Goal: Task Accomplishment & Management: Use online tool/utility

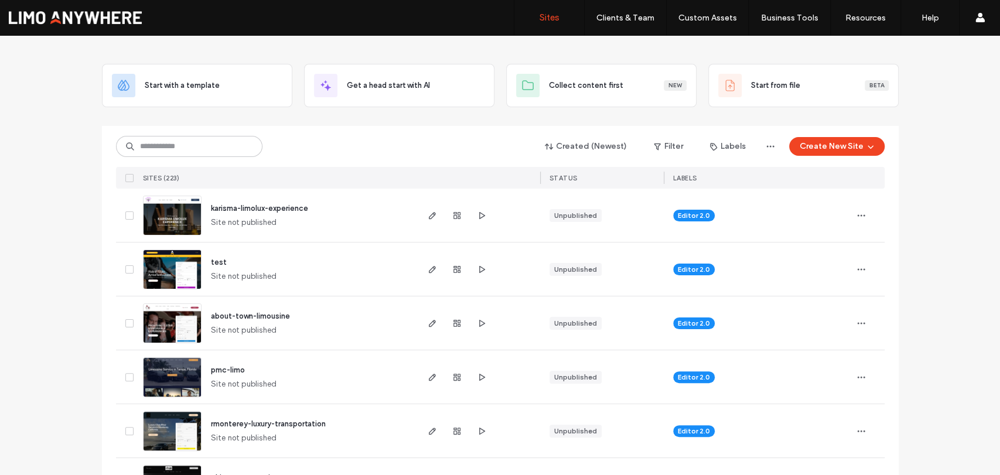
scroll to position [65, 0]
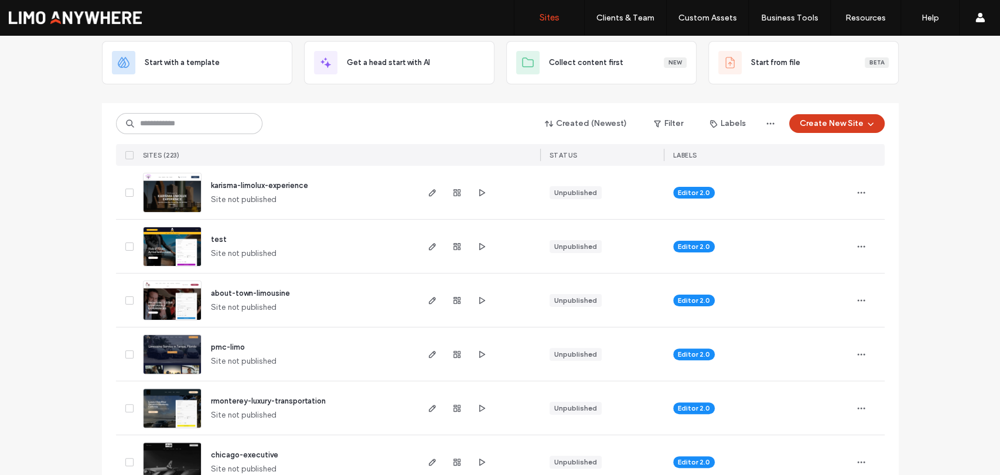
click at [804, 123] on button "Create New Site" at bounding box center [836, 123] width 95 height 19
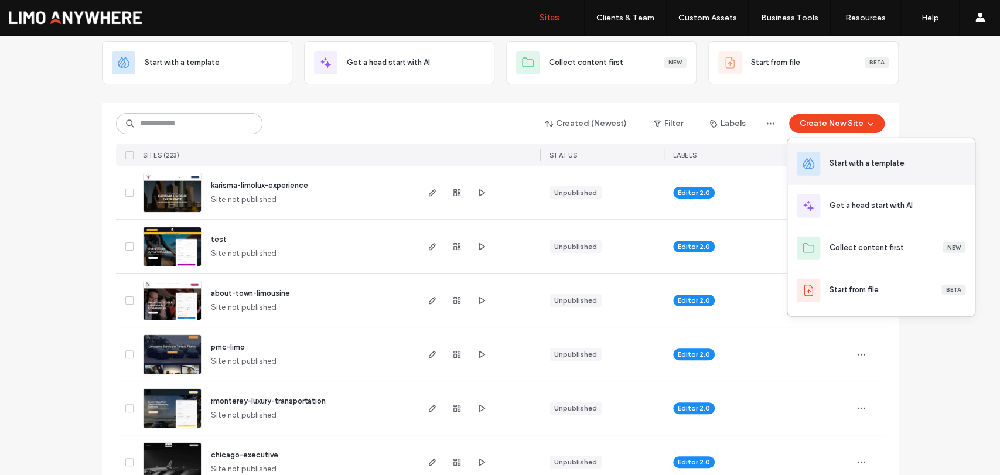
click at [835, 165] on div "Start with a template" at bounding box center [866, 164] width 75 height 12
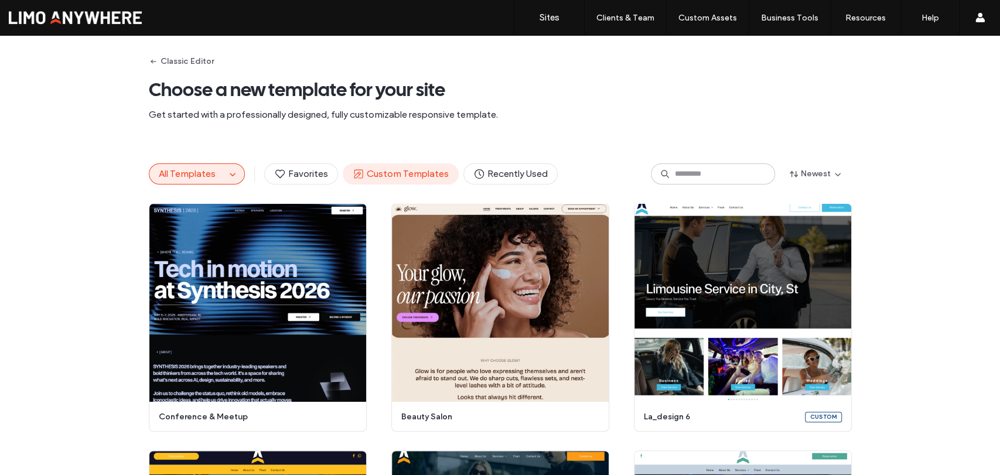
click at [374, 173] on span "Custom Templates" at bounding box center [401, 174] width 96 height 13
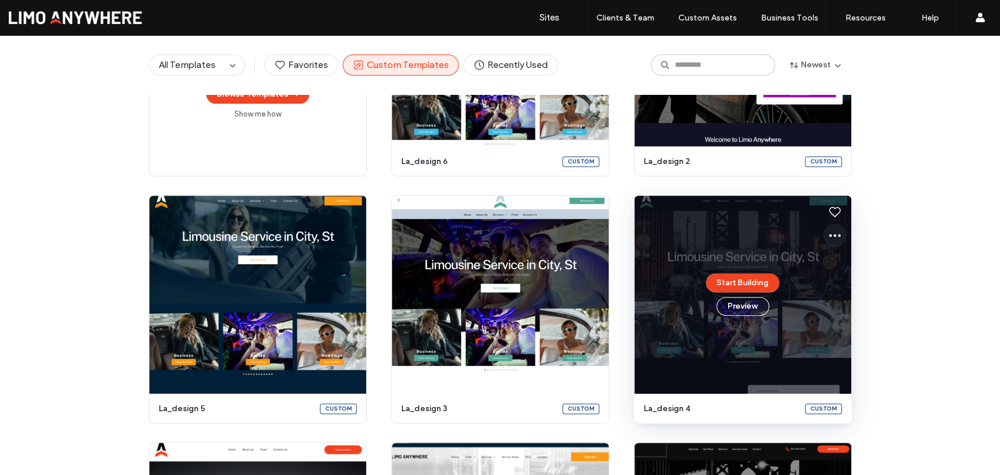
scroll to position [60, 0]
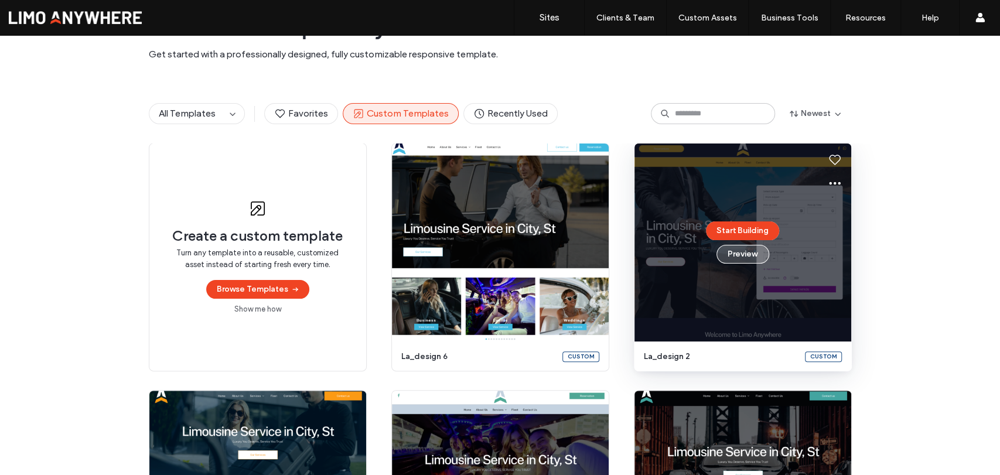
click at [750, 259] on button "Preview" at bounding box center [742, 254] width 53 height 19
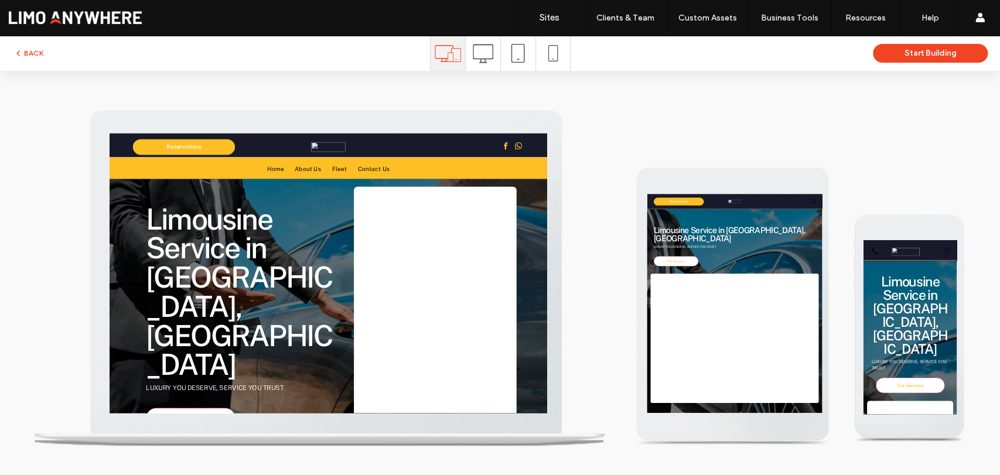
scroll to position [0, 0]
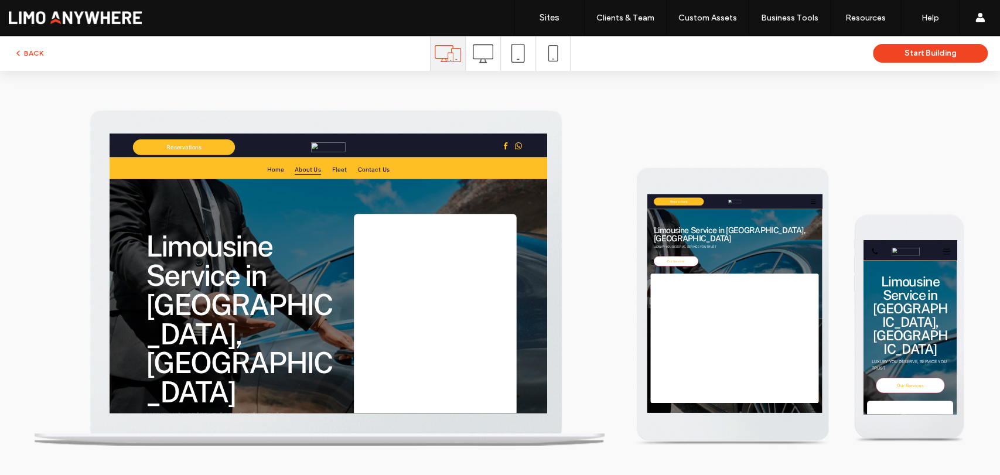
click at [428, 199] on span "About Us" at bounding box center [428, 190] width 42 height 17
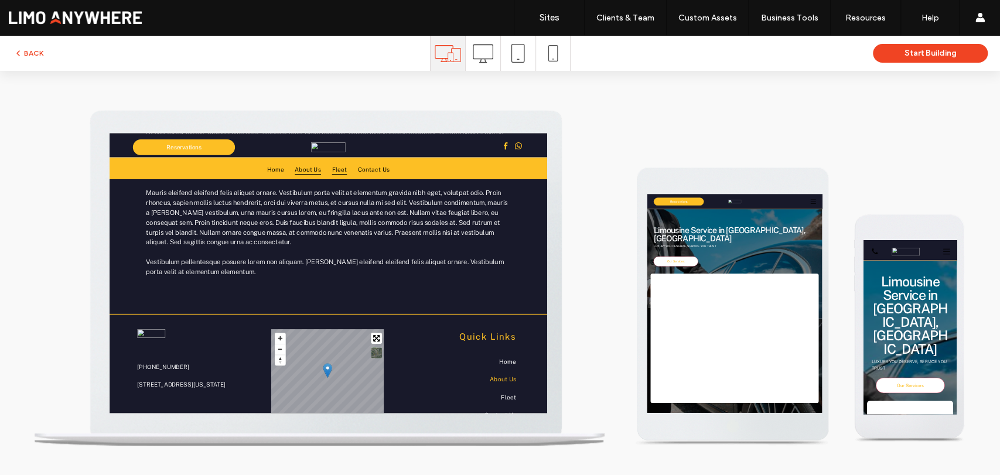
scroll to position [241, 0]
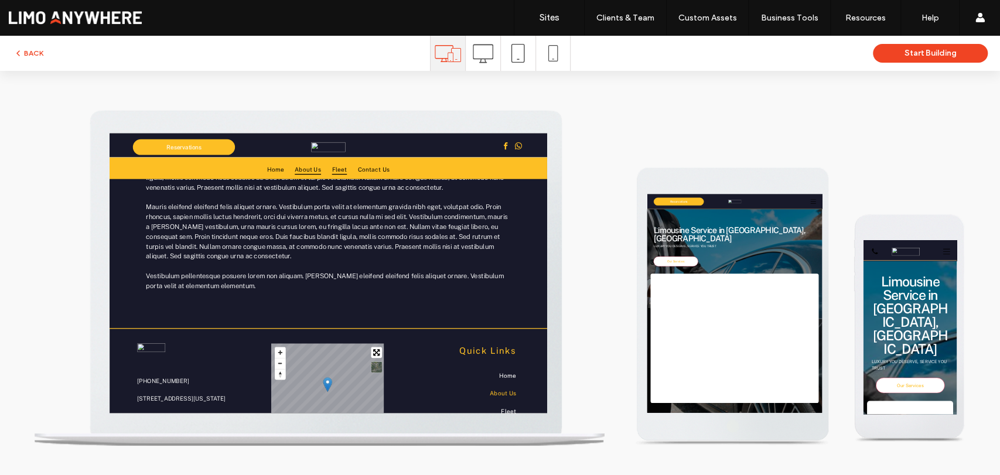
click at [478, 199] on span "Fleet" at bounding box center [479, 190] width 24 height 17
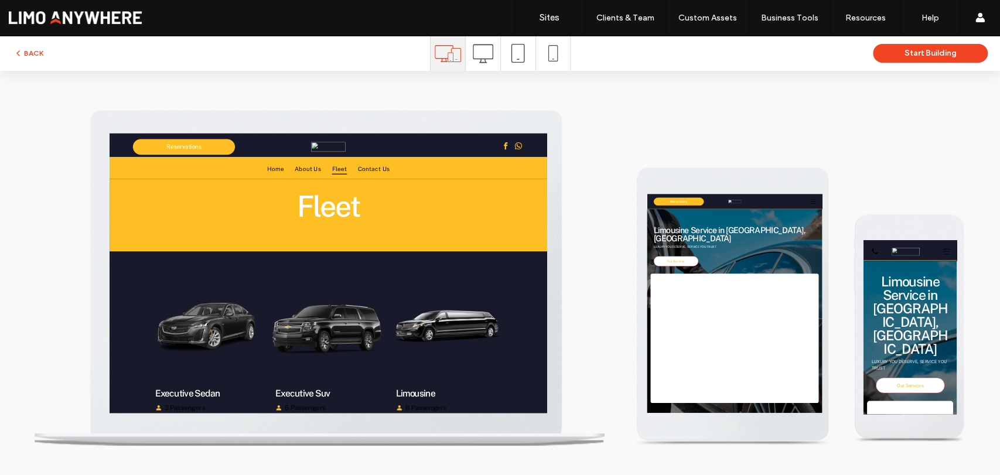
scroll to position [13, 0]
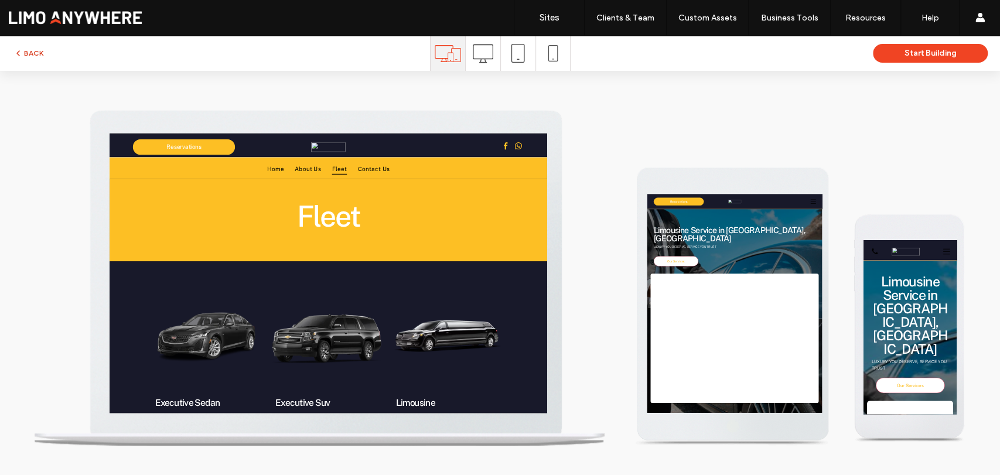
click at [26, 51] on button "BACK" at bounding box center [28, 53] width 30 height 14
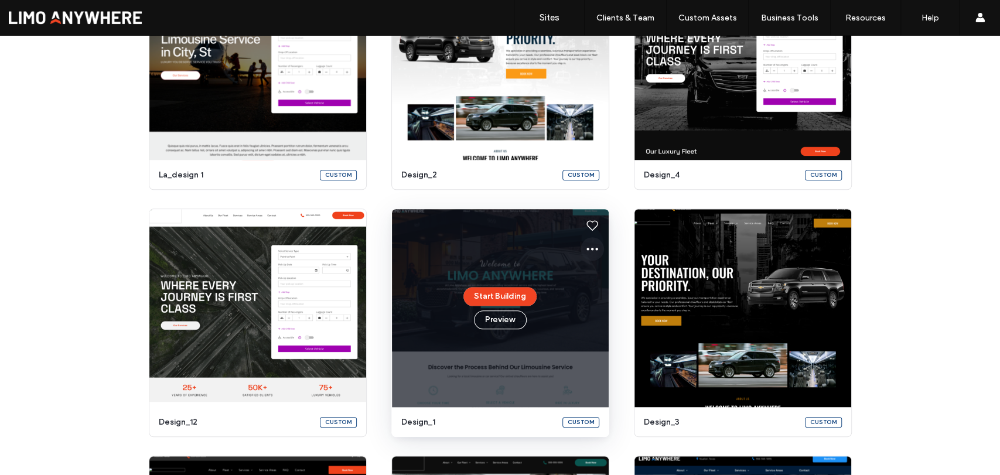
scroll to position [697, 0]
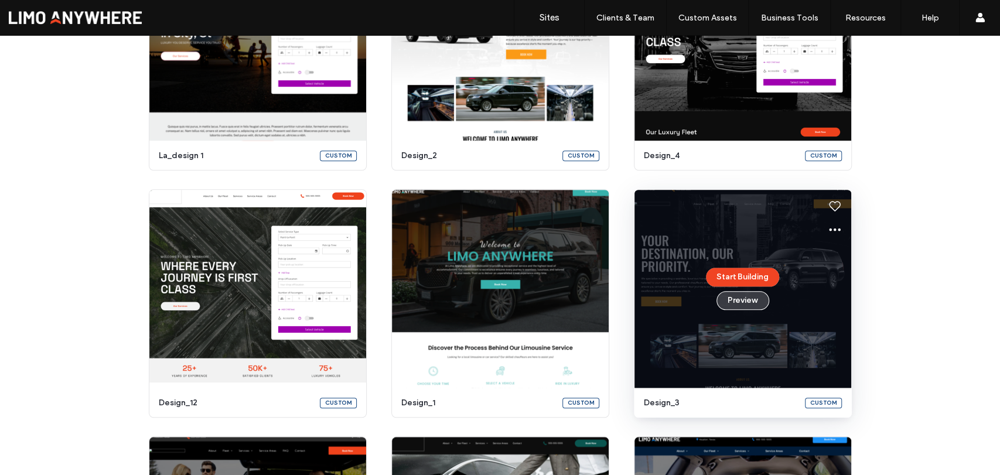
click at [749, 302] on button "Preview" at bounding box center [742, 300] width 53 height 19
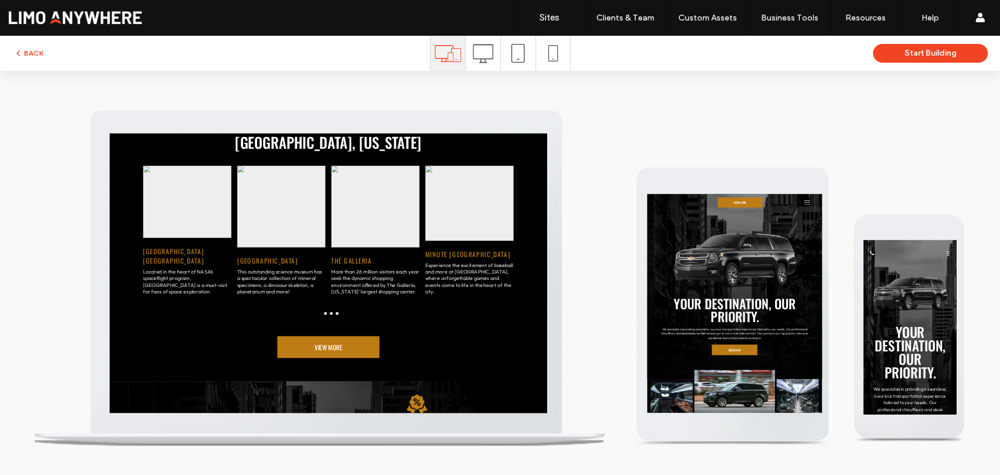
scroll to position [2733, 0]
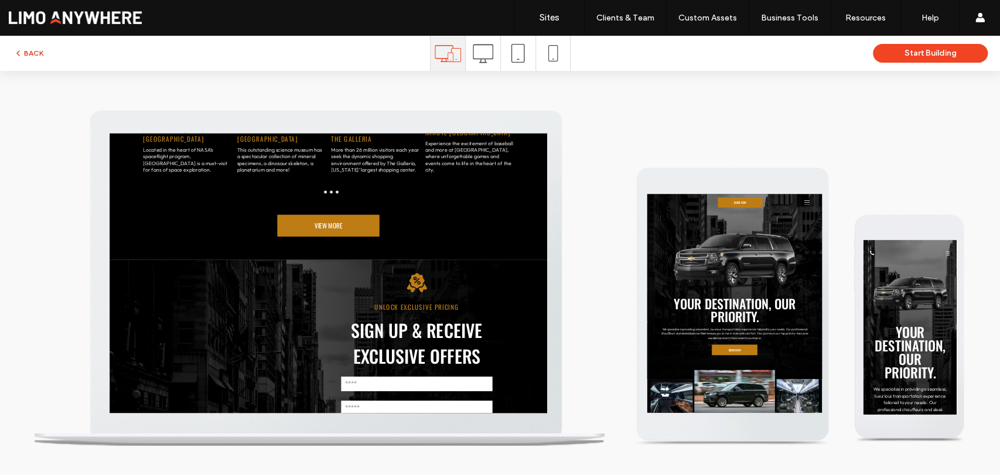
click at [42, 52] on button "BACK" at bounding box center [28, 53] width 30 height 14
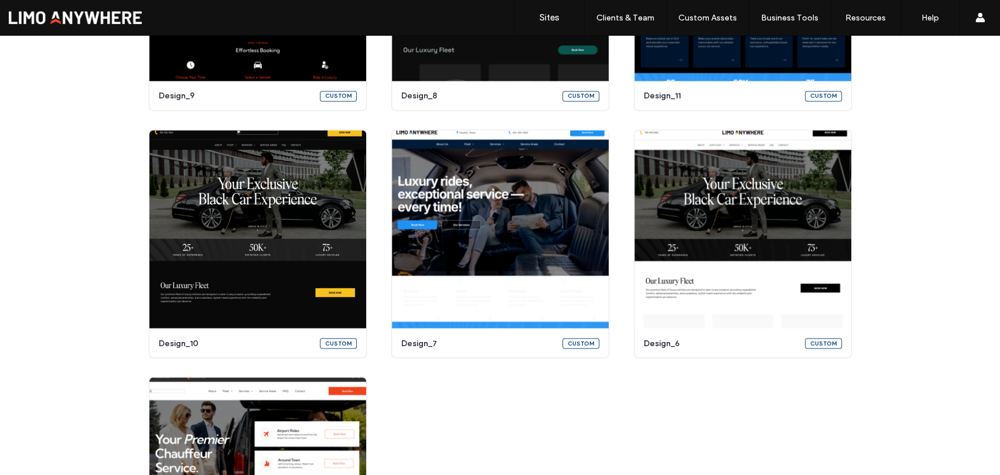
scroll to position [1260, 0]
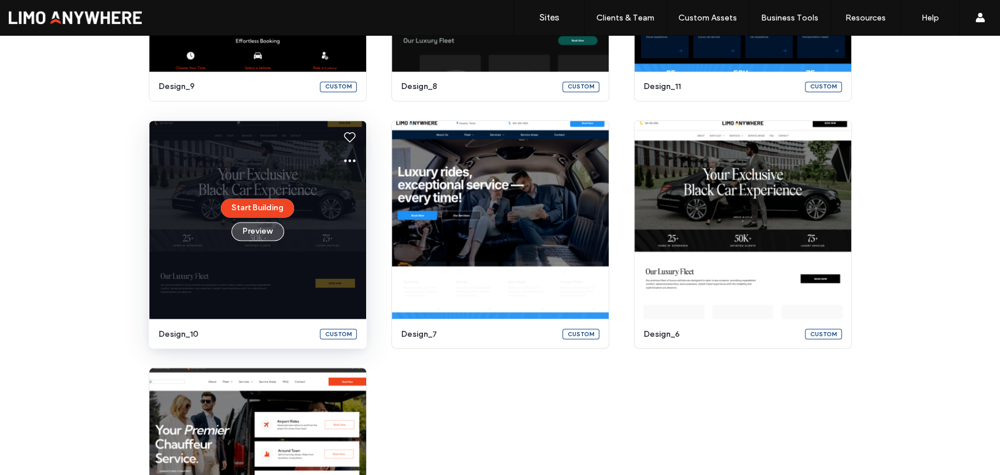
click at [252, 235] on button "Preview" at bounding box center [257, 231] width 53 height 19
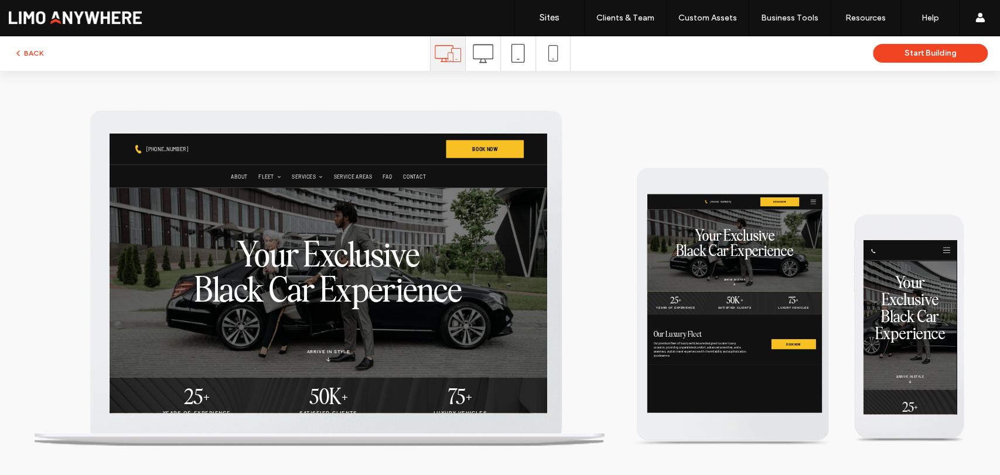
scroll to position [0, 0]
click at [33, 53] on button "BACK" at bounding box center [28, 53] width 30 height 14
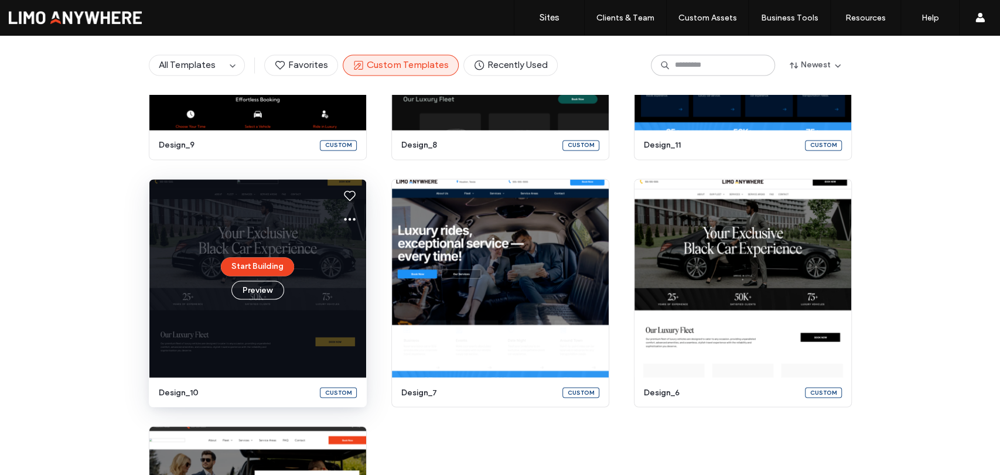
scroll to position [1240, 0]
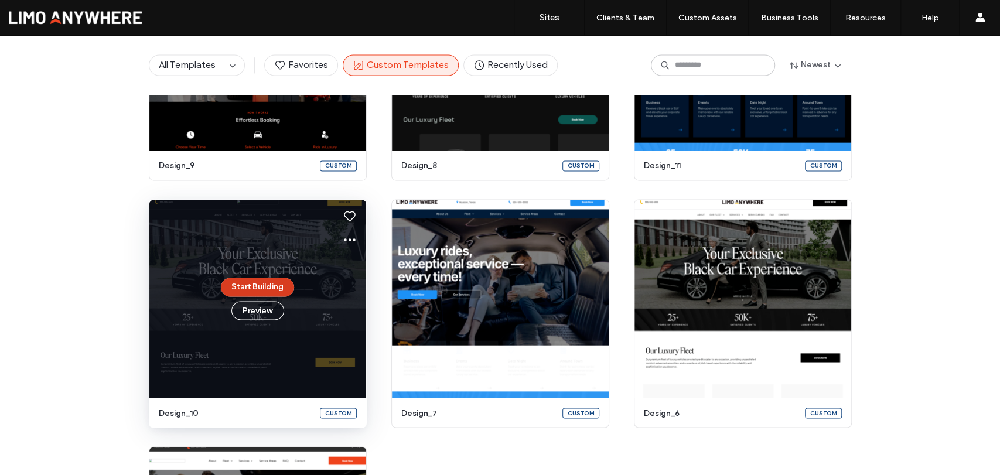
click at [258, 282] on button "Start Building" at bounding box center [257, 287] width 73 height 19
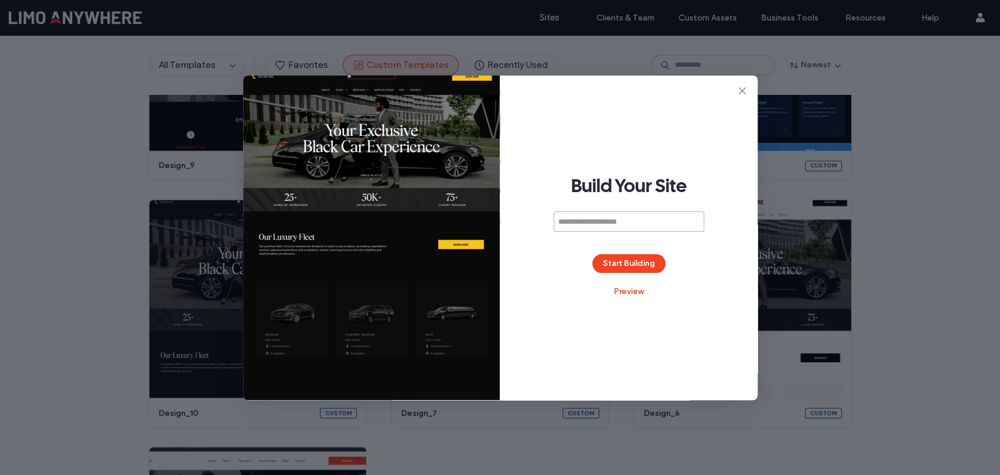
click at [604, 221] on input at bounding box center [628, 221] width 151 height 20
paste input "**********"
click at [592, 222] on input "**********" at bounding box center [628, 221] width 151 height 20
type input "**********"
click at [630, 257] on button "Start Building" at bounding box center [628, 263] width 73 height 19
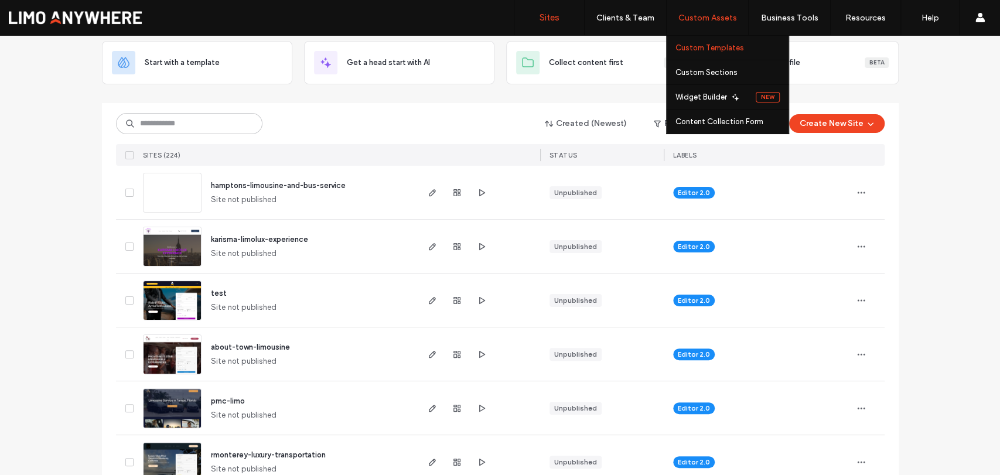
click at [727, 45] on label "Custom Templates" at bounding box center [709, 47] width 69 height 9
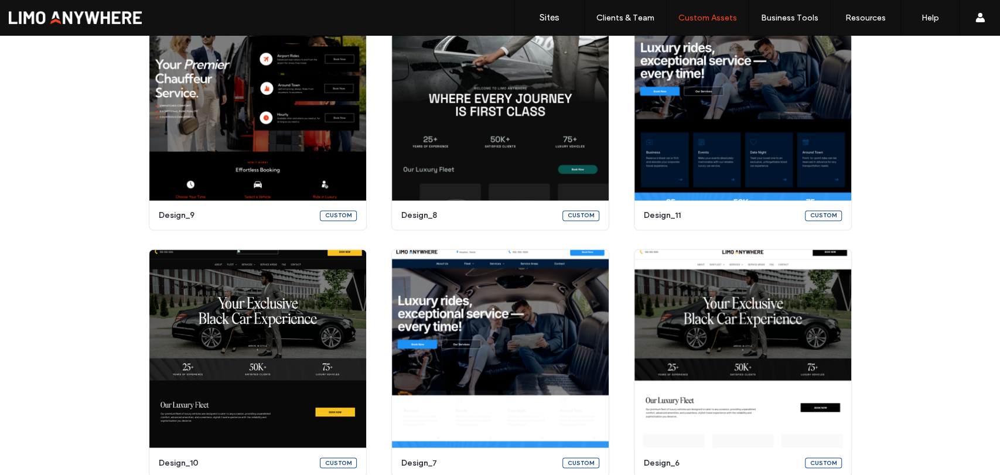
scroll to position [1197, 0]
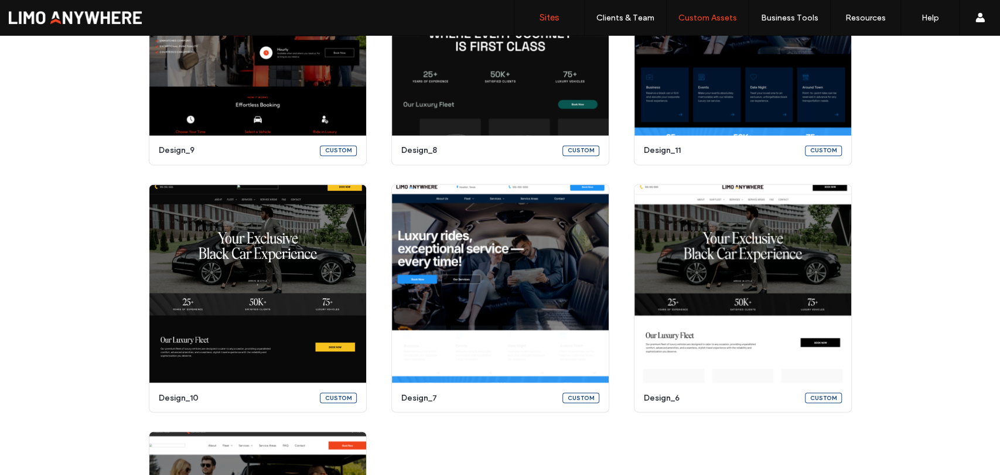
click at [562, 20] on link "Sites" at bounding box center [549, 17] width 70 height 35
